Goal: Task Accomplishment & Management: Manage account settings

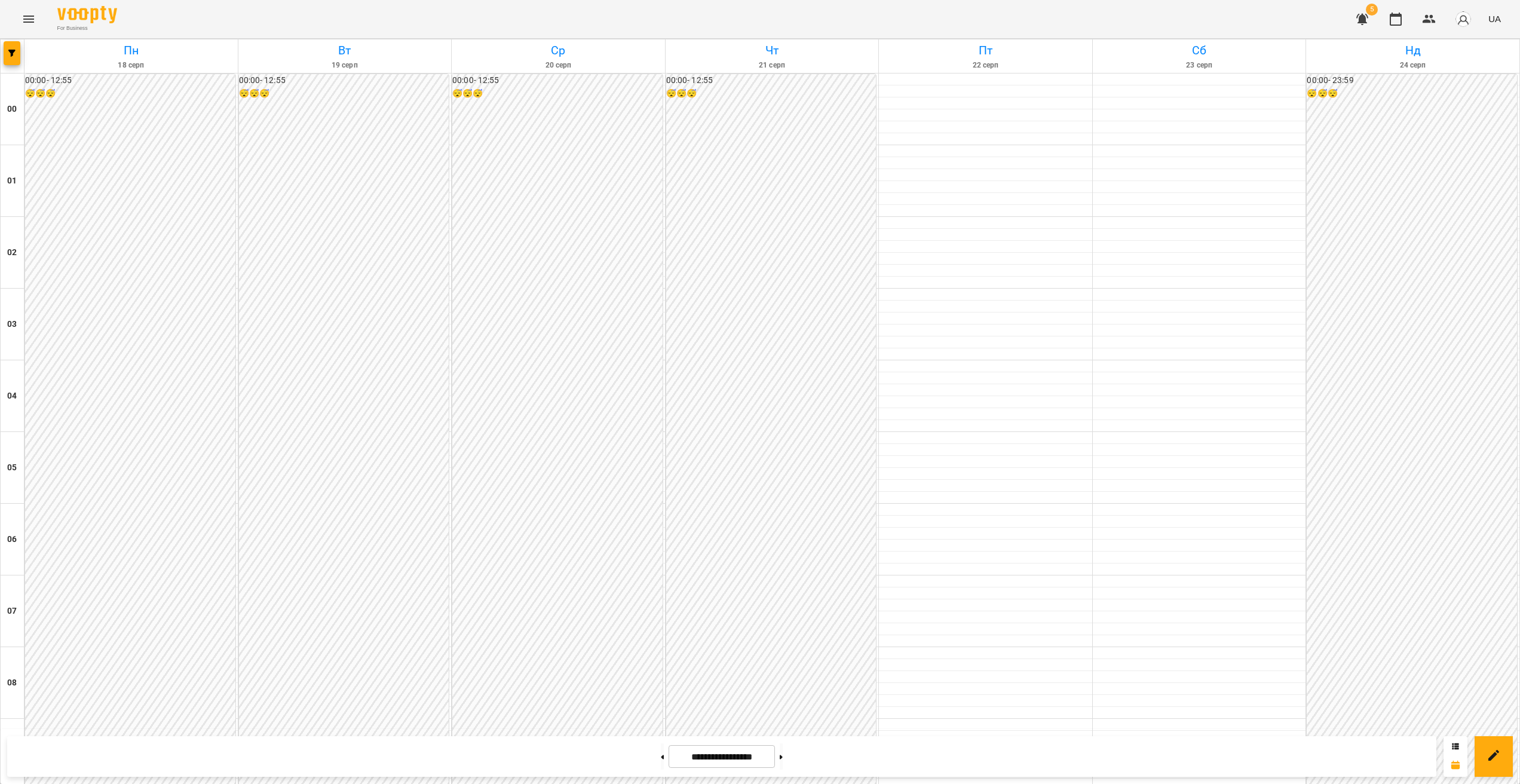
scroll to position [937, 0]
click at [32, 20] on icon "Menu" at bounding box center [28, 19] width 14 height 14
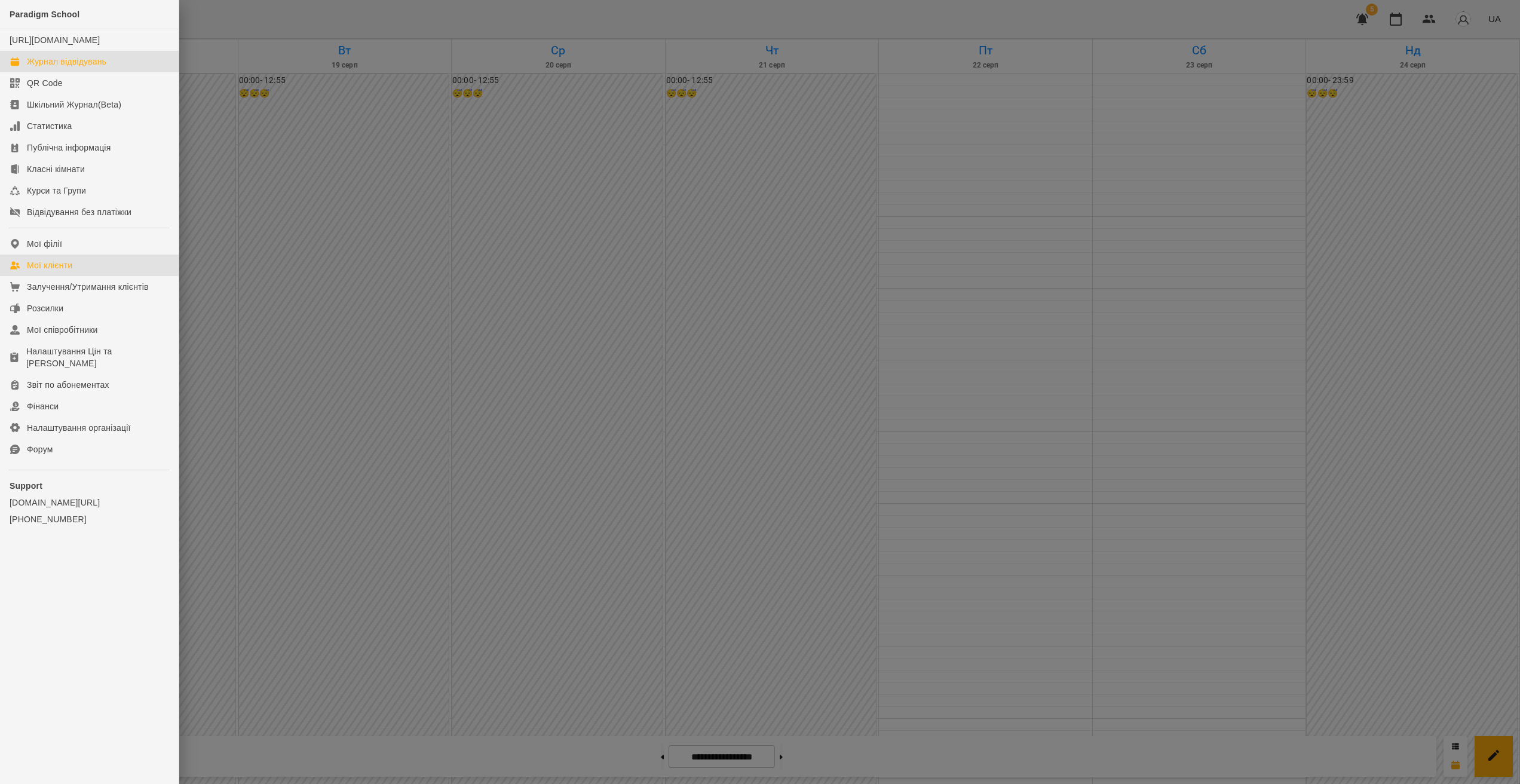
click at [72, 271] on div "Мої клієнти" at bounding box center [49, 265] width 46 height 12
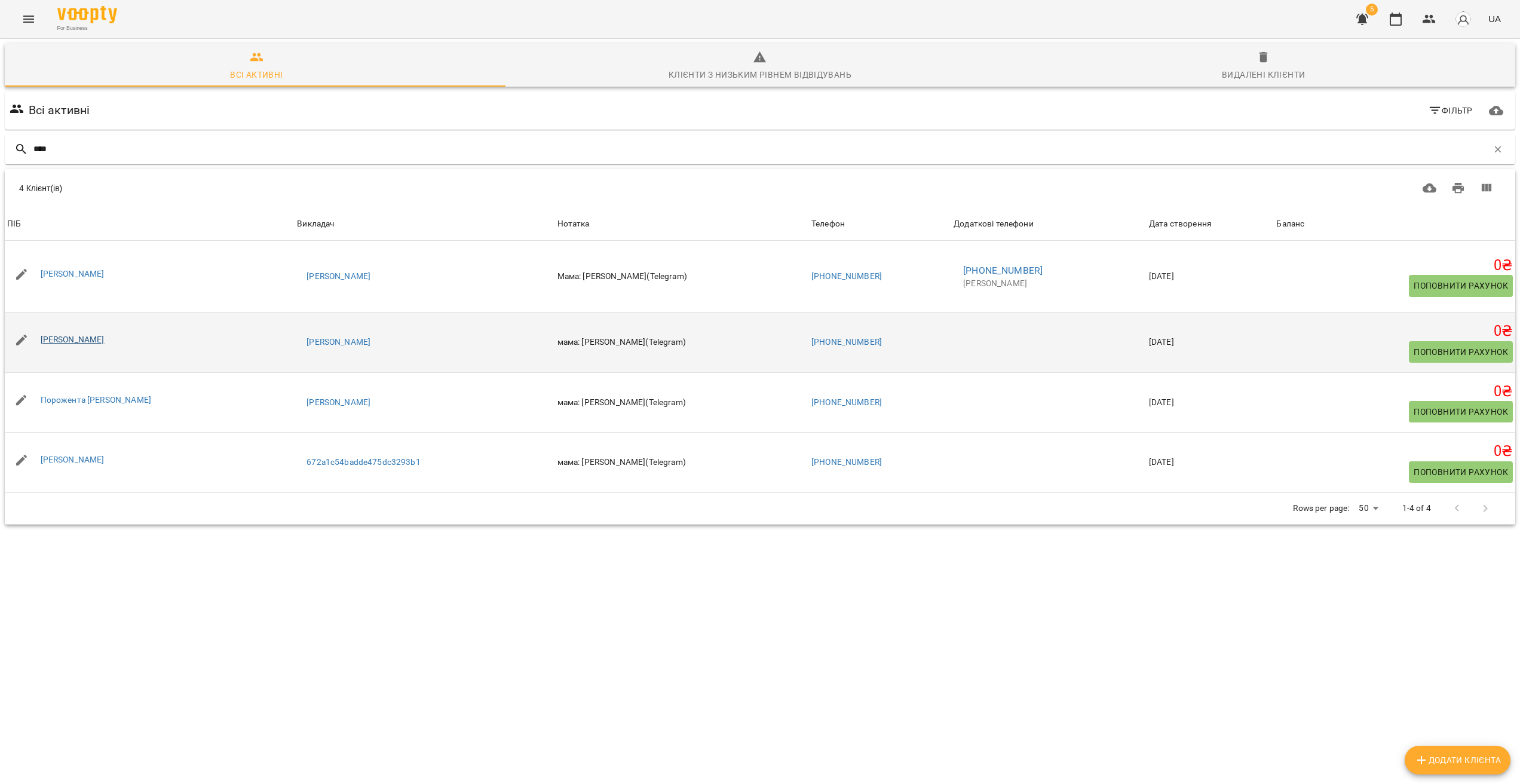
type input "****"
click at [76, 337] on link "[PERSON_NAME]" at bounding box center [72, 339] width 64 height 9
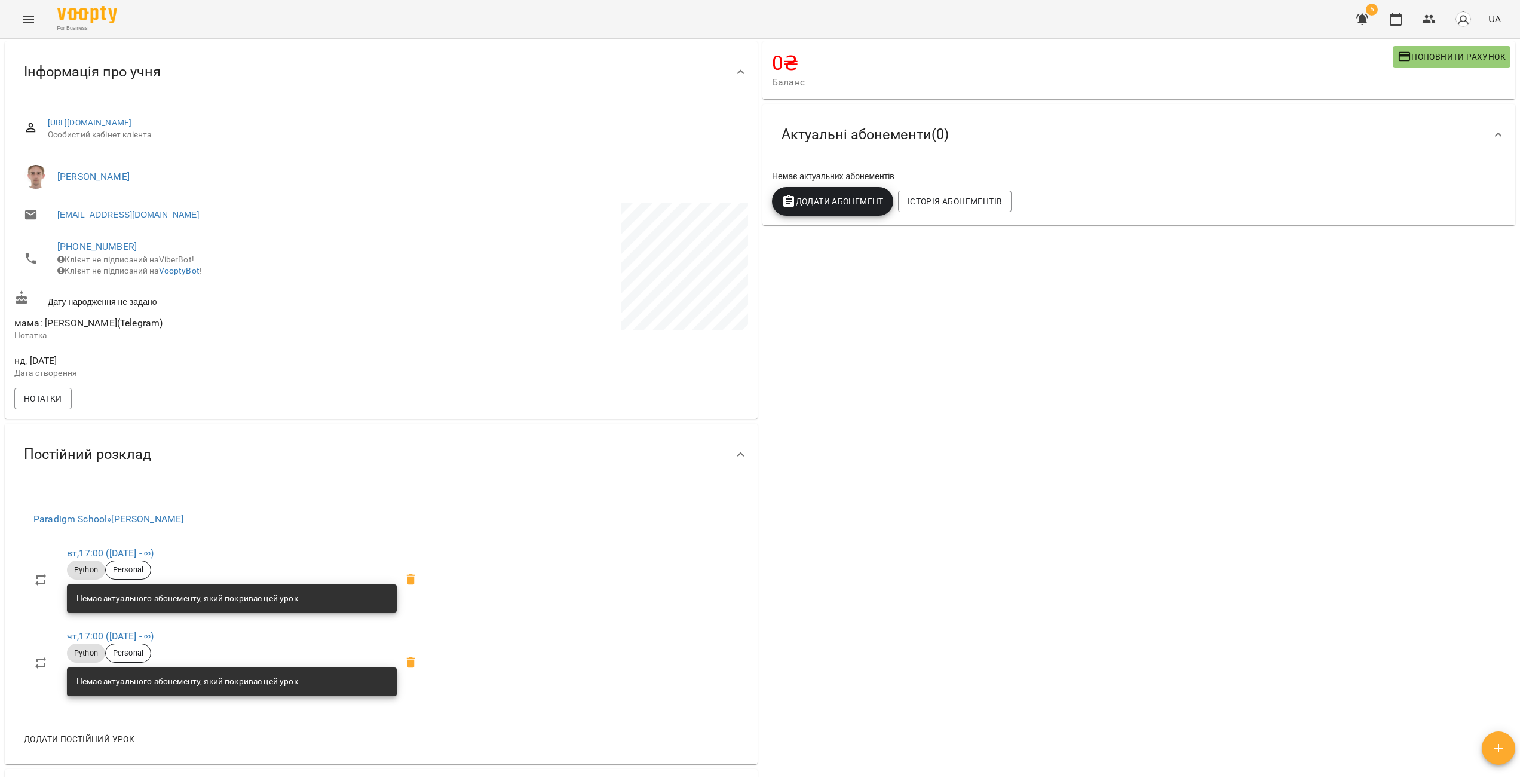
scroll to position [86, 0]
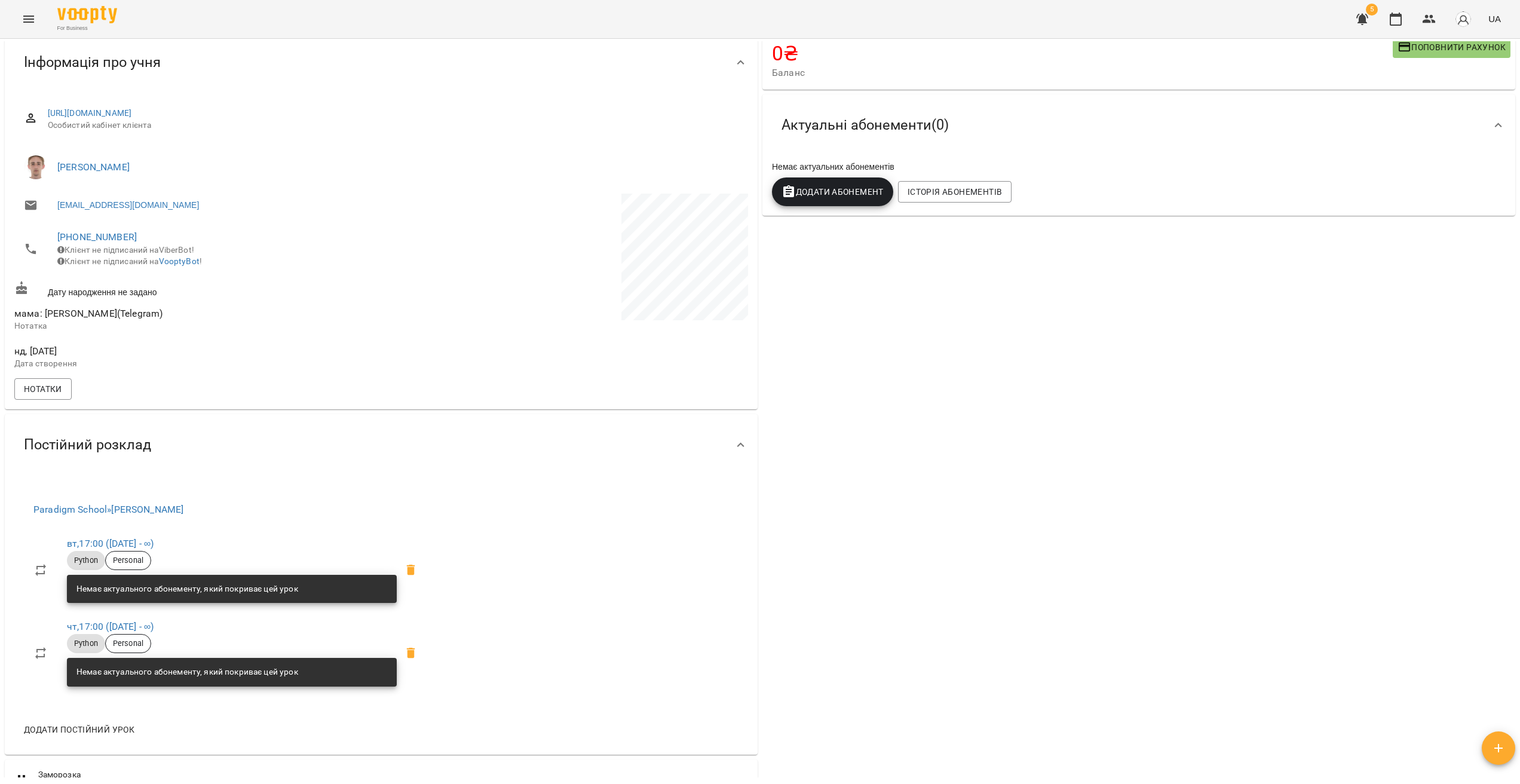
click at [29, 25] on icon "Menu" at bounding box center [28, 19] width 14 height 14
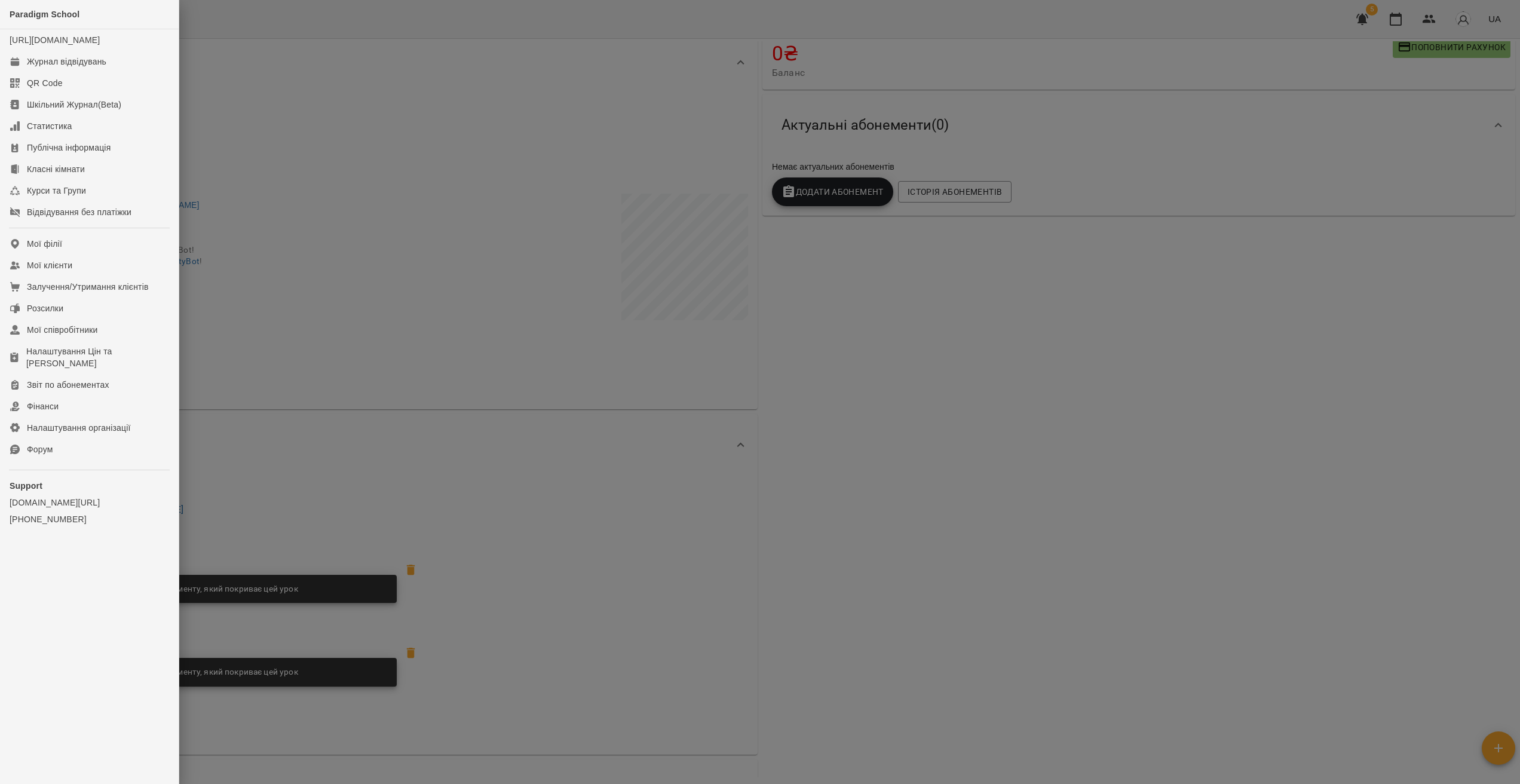
click at [29, 25] on div "Paradigm School [URL][DOMAIN_NAME] Журнал відвідувань QR Code Шкільний Журнал(B…" at bounding box center [760, 392] width 1520 height 784
click at [52, 67] on div "Журнал відвідувань" at bounding box center [66, 61] width 79 height 12
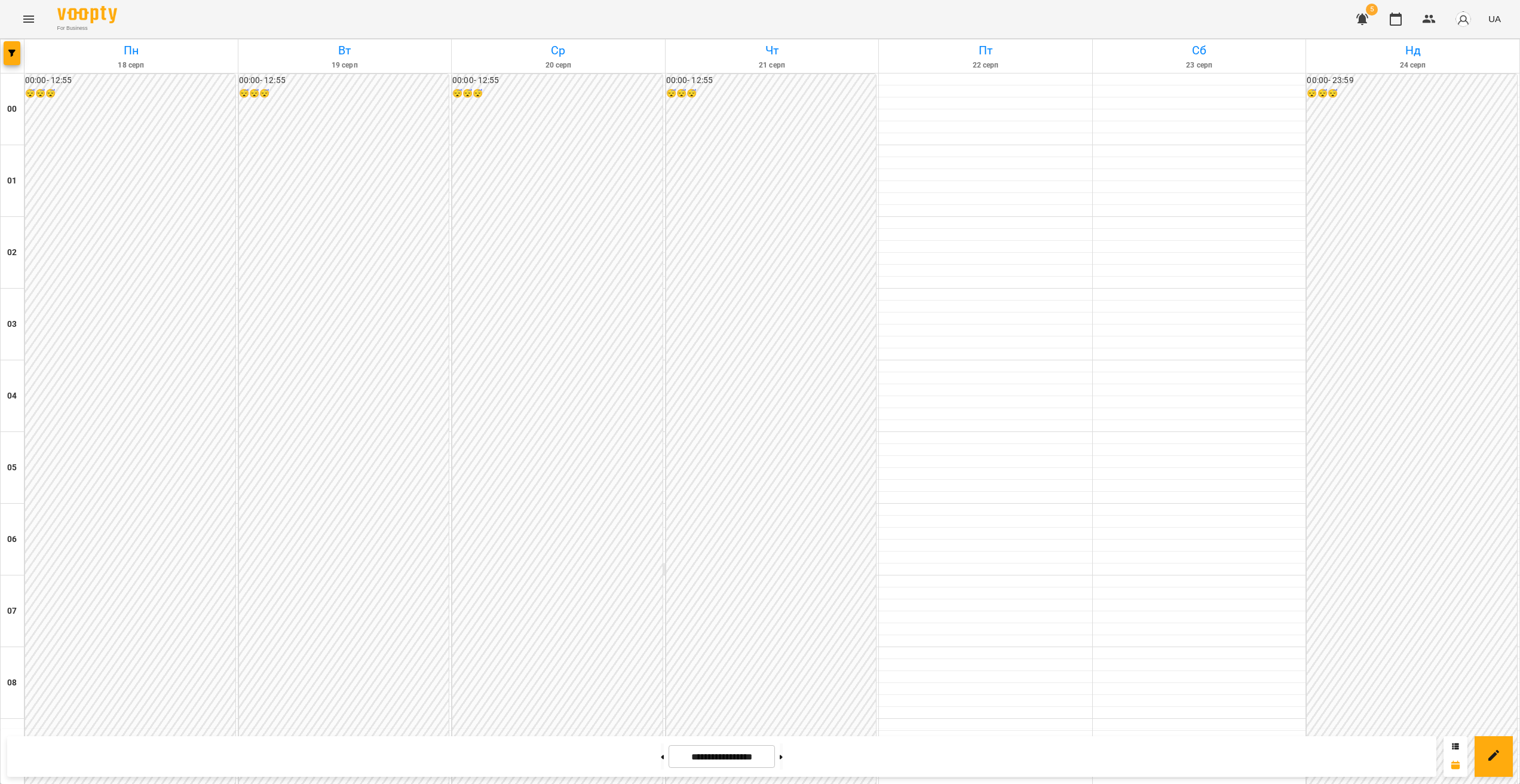
scroll to position [1064, 0]
click at [16, 58] on button "button" at bounding box center [12, 53] width 17 height 24
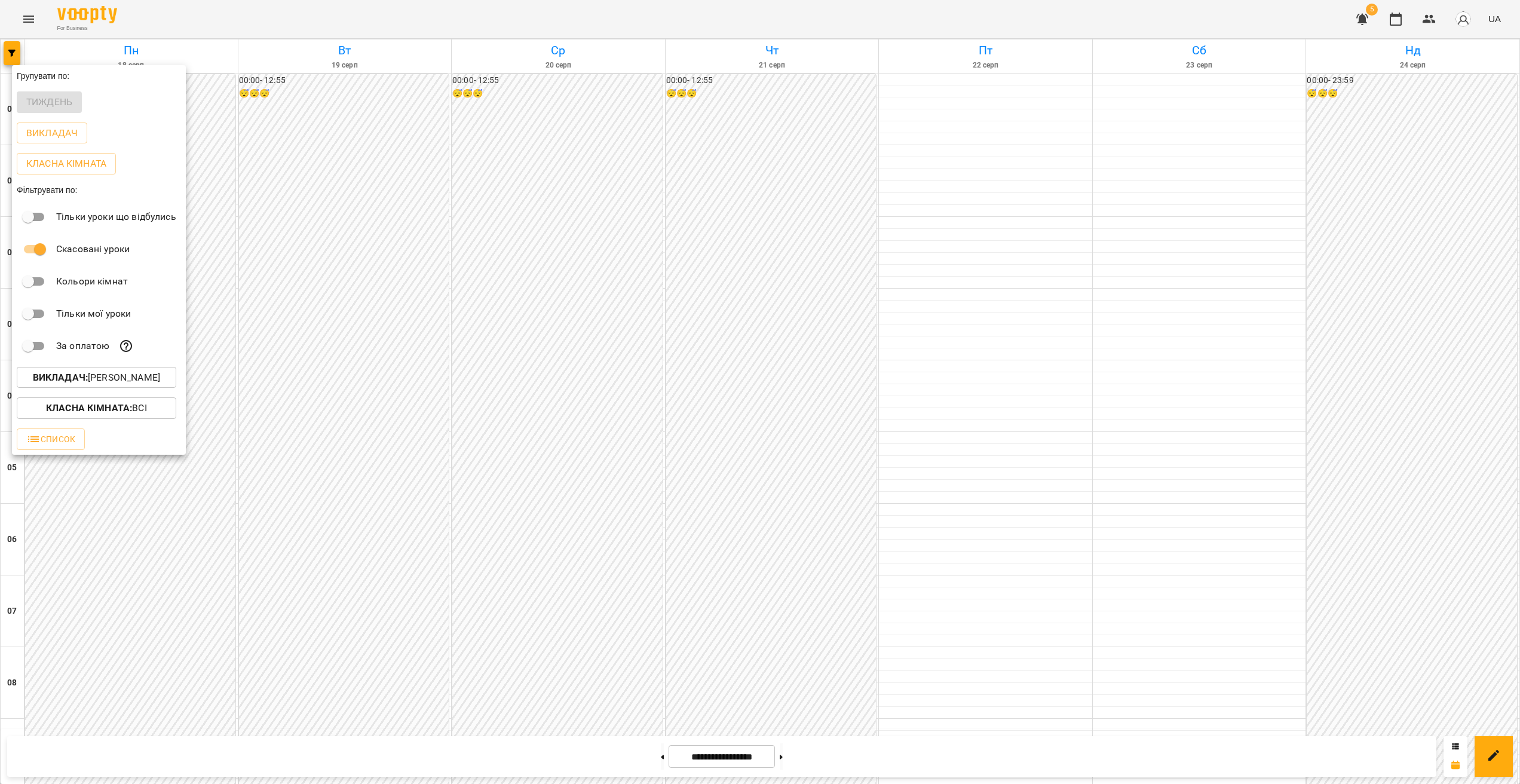
click at [110, 380] on p "Викладач : [PERSON_NAME]" at bounding box center [97, 377] width 127 height 14
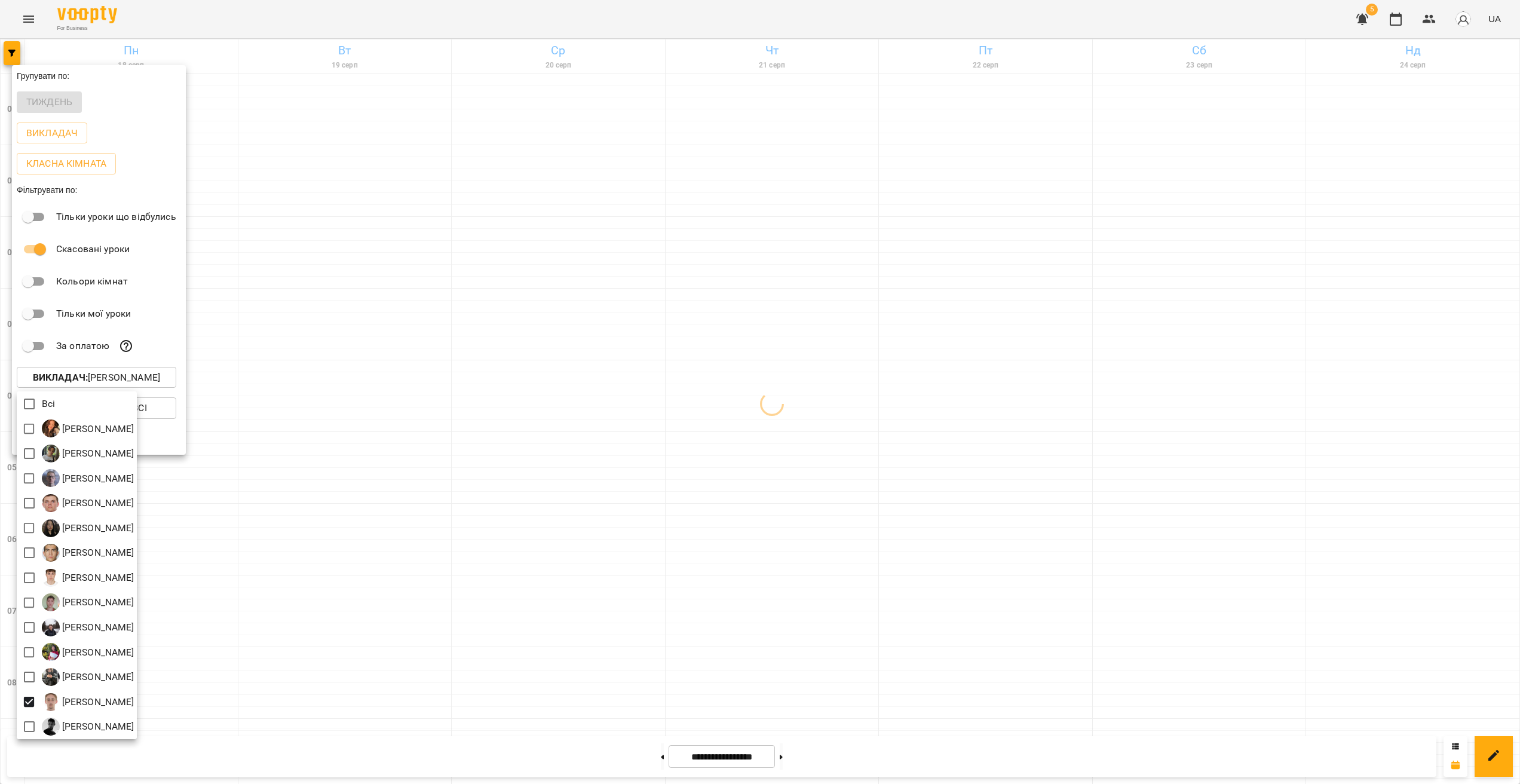
click at [415, 607] on div at bounding box center [760, 392] width 1520 height 784
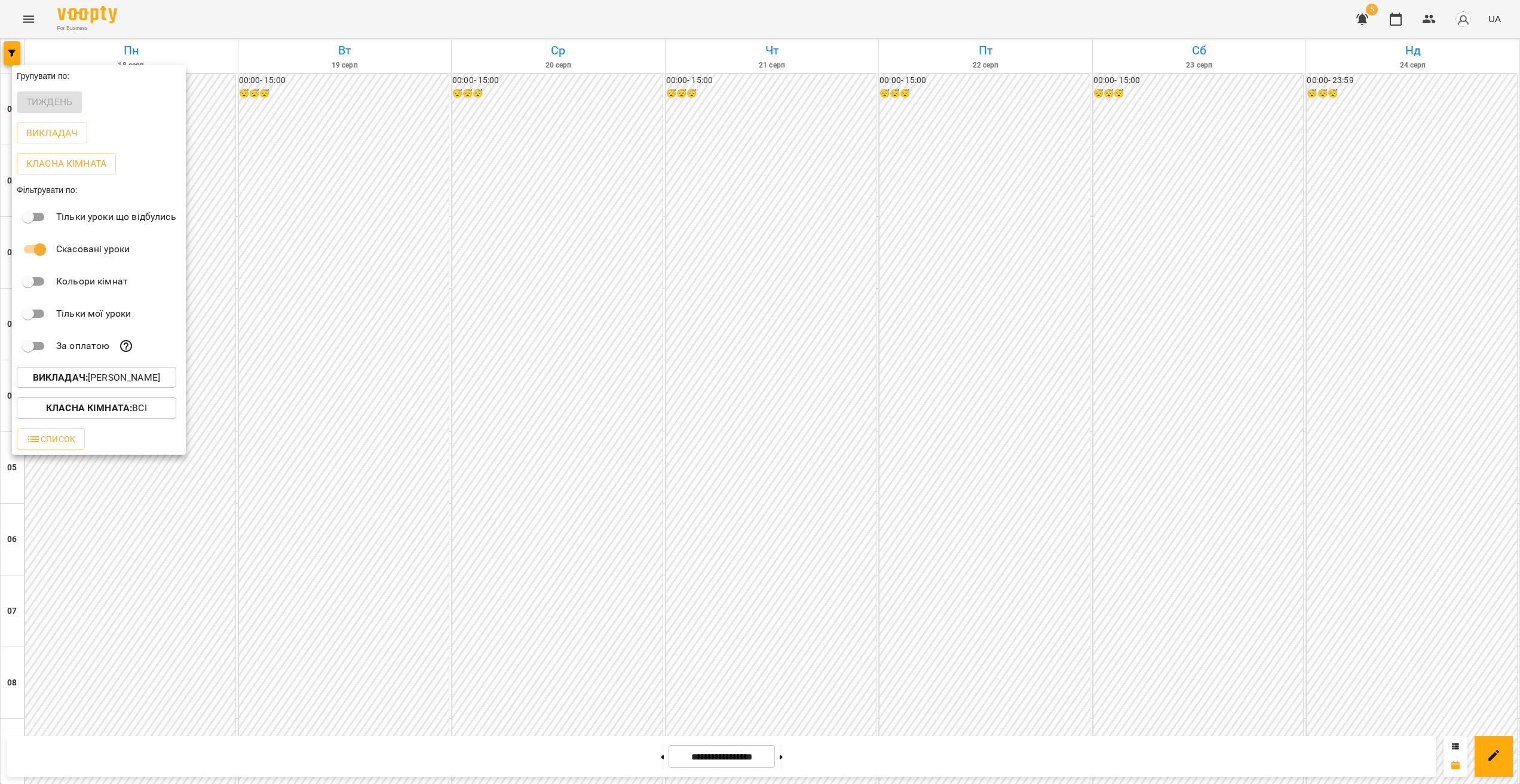
click at [415, 607] on div at bounding box center [760, 392] width 1520 height 784
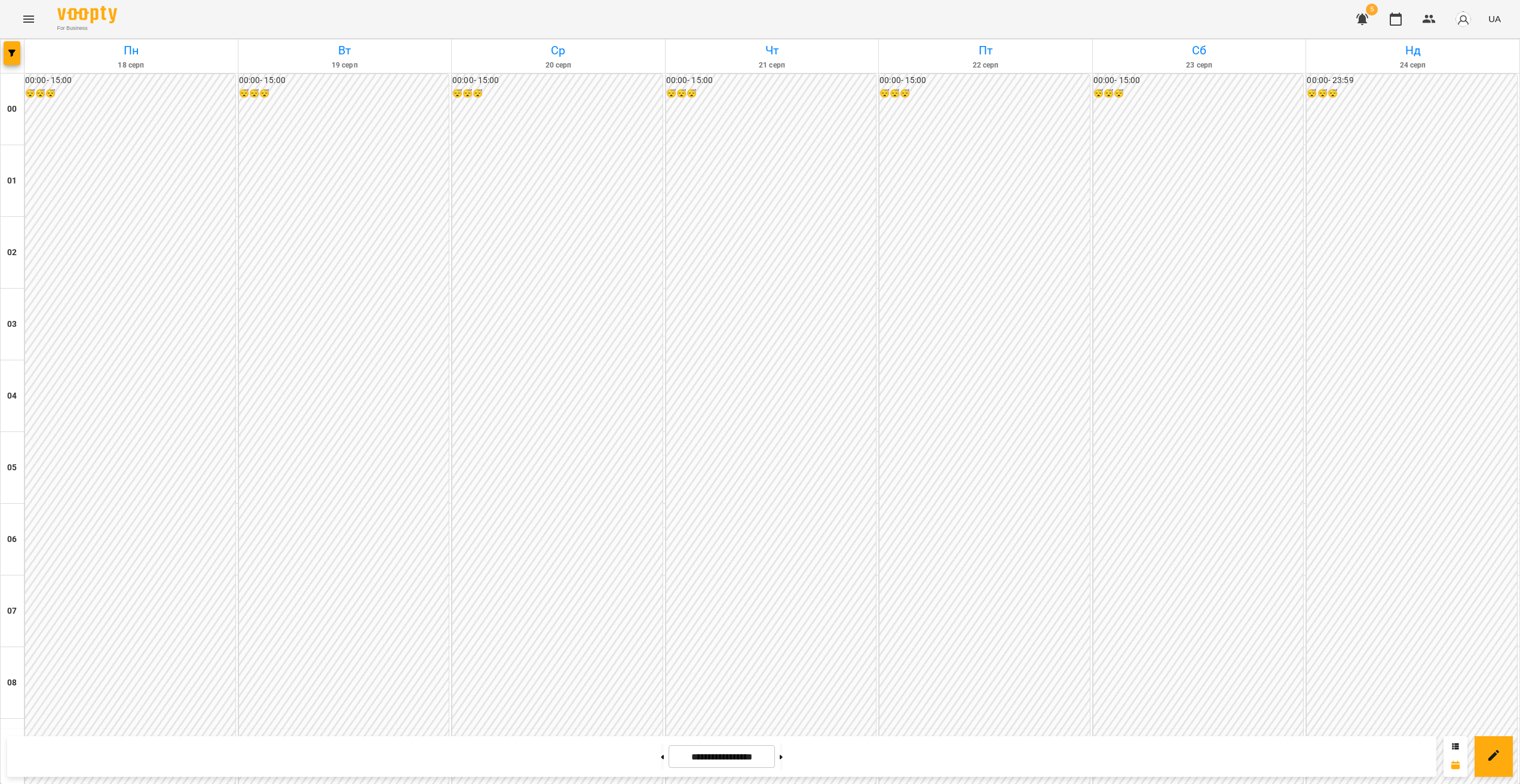
scroll to position [948, 0]
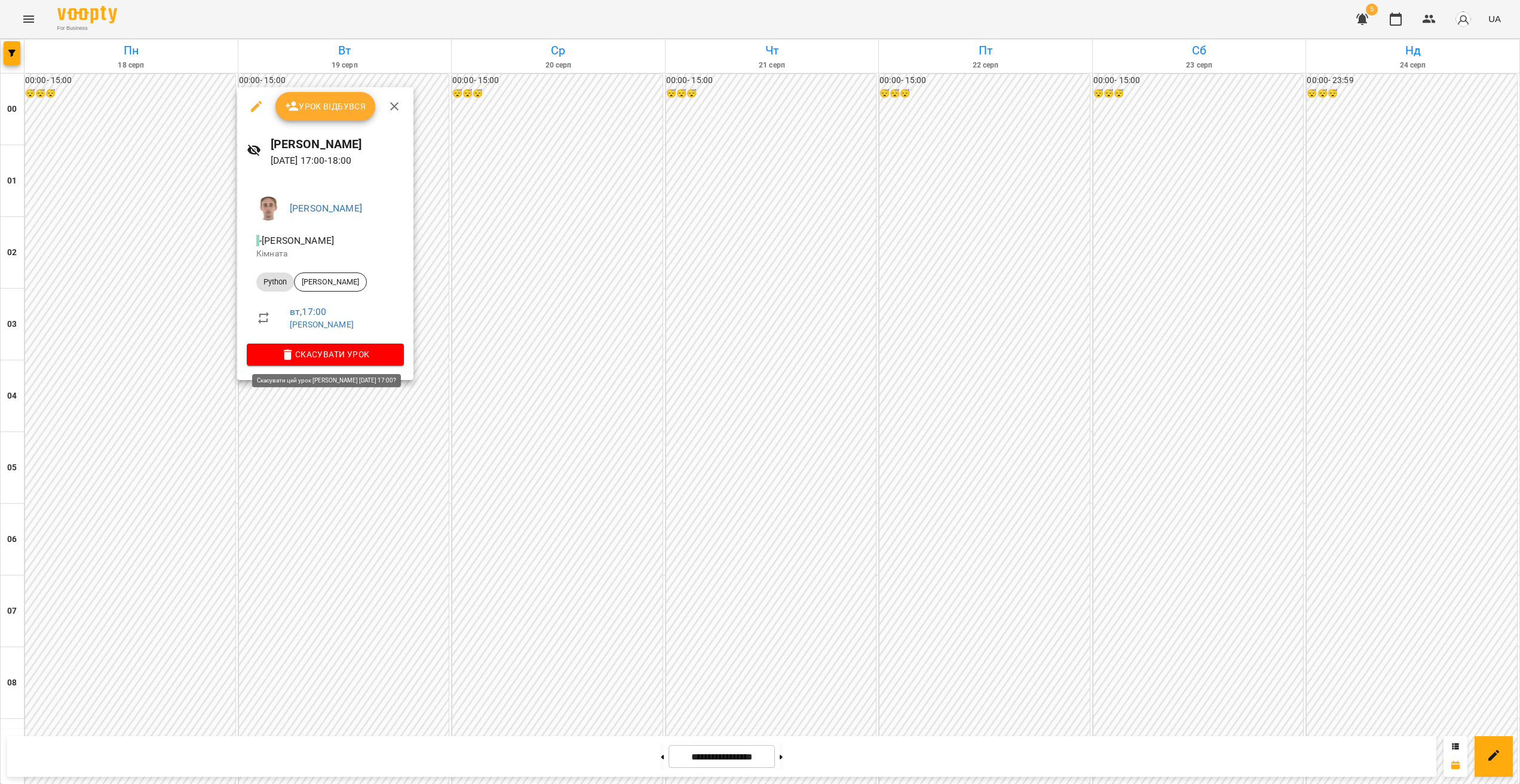
click at [374, 362] on span "Скасувати Урок" at bounding box center [325, 354] width 138 height 14
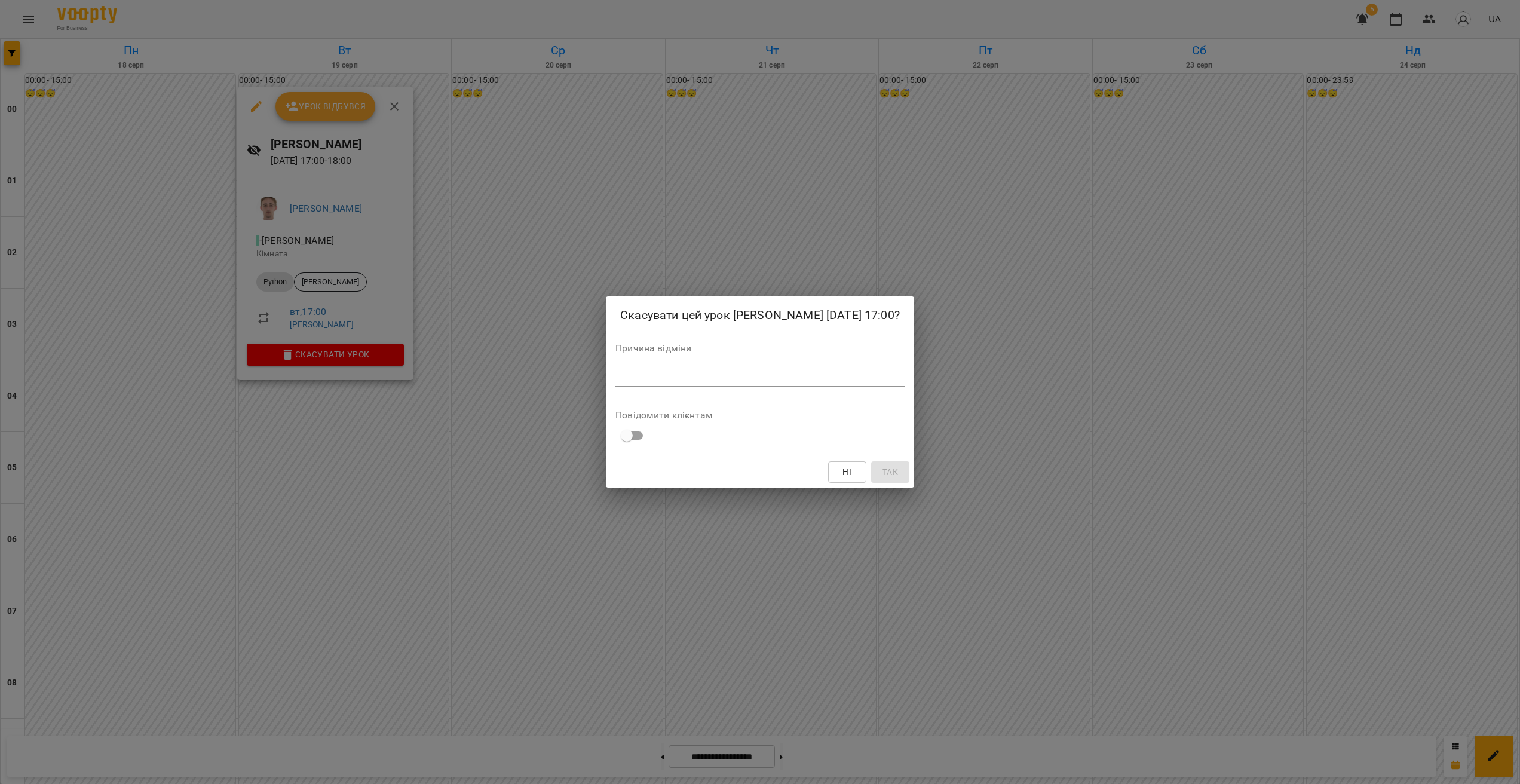
click at [633, 382] on textarea at bounding box center [760, 377] width 289 height 11
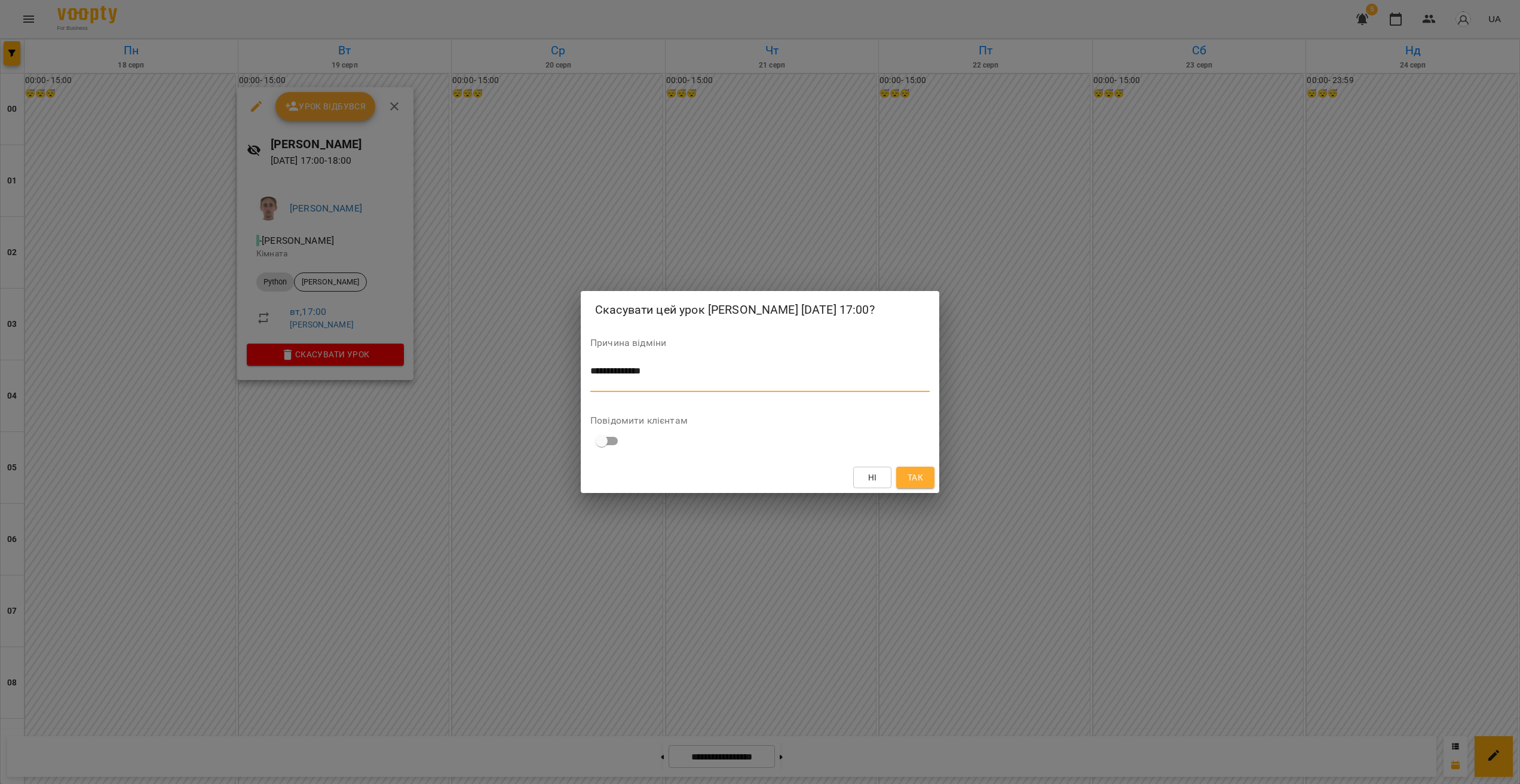
type textarea "**********"
click at [935, 493] on div "Ні Так" at bounding box center [760, 477] width 359 height 31
click at [925, 485] on span "Так" at bounding box center [915, 477] width 19 height 14
